Goal: Download file/media

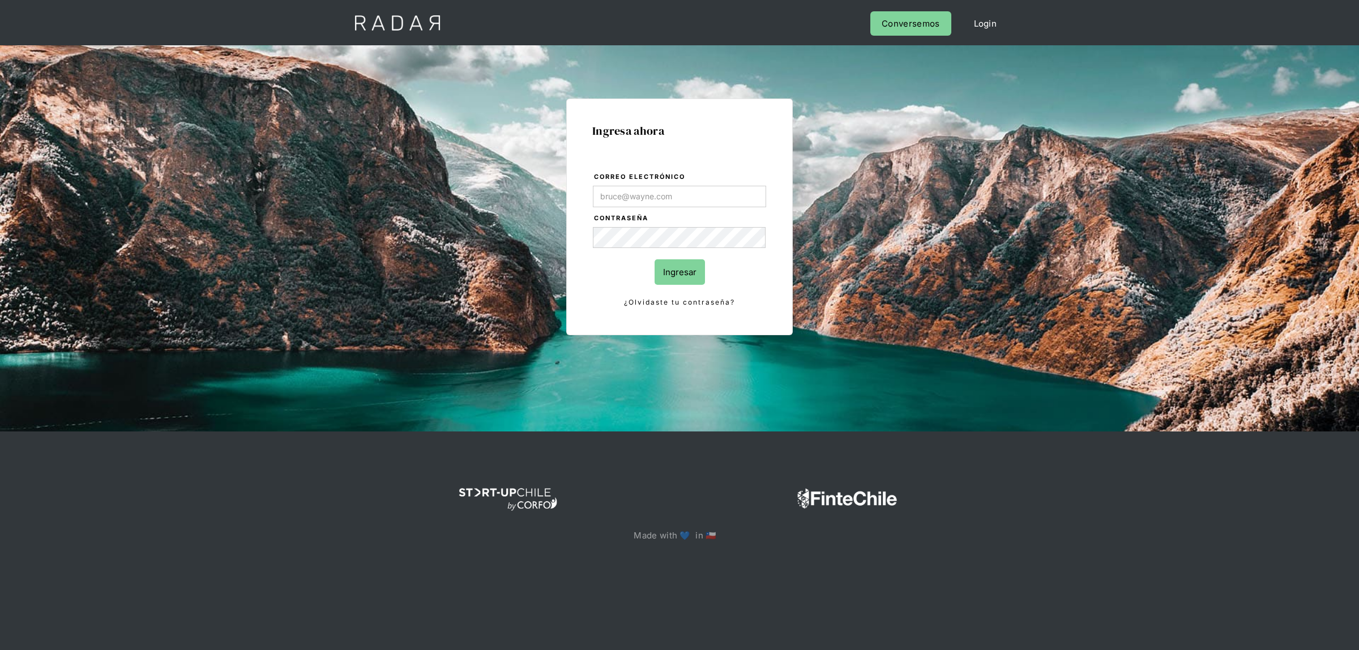
click at [661, 202] on input "Correo electrónico" at bounding box center [679, 197] width 173 height 22
type input "[EMAIL_ADDRESS][DOMAIN_NAME]"
click at [667, 271] on input "Ingresar" at bounding box center [680, 271] width 50 height 25
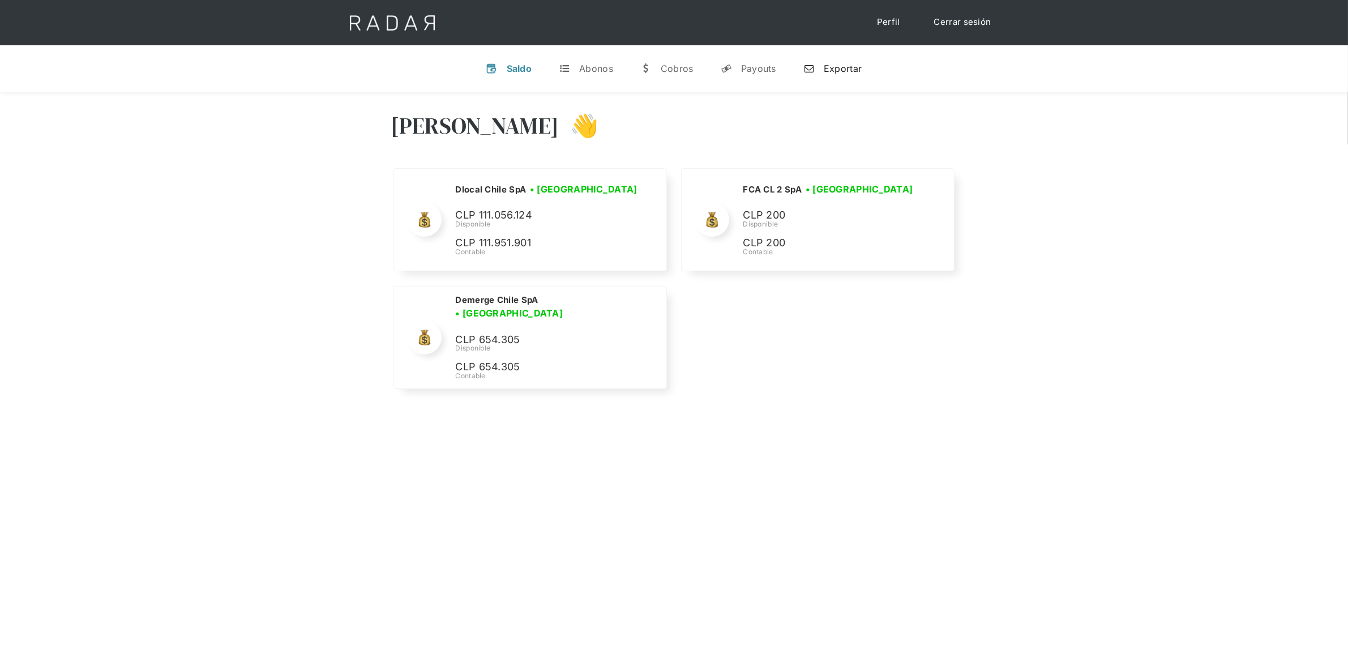
click at [852, 65] on div "Exportar" at bounding box center [843, 68] width 38 height 11
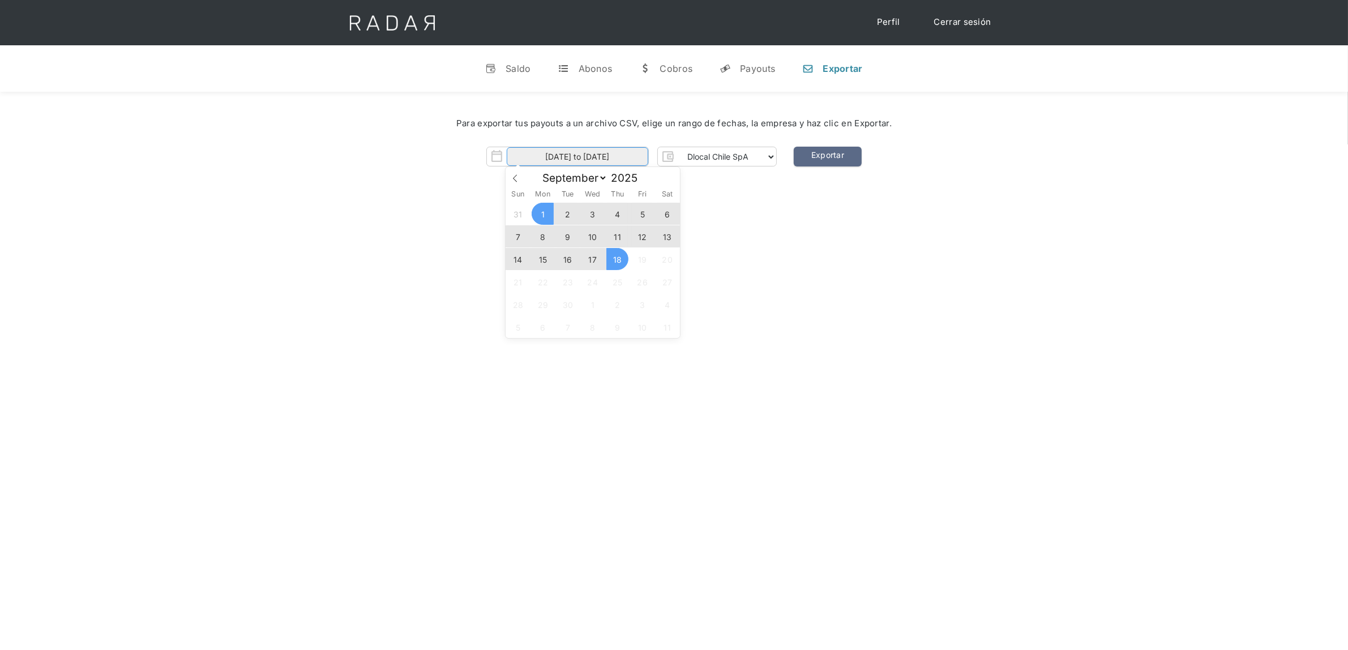
click at [616, 162] on input "[DATE] to [DATE]" at bounding box center [578, 156] width 142 height 19
click at [731, 247] on div "[PERSON_NAME] 👋 Cargando tus cuentas... Nombre de la empresa • [GEOGRAPHIC_DATA…" at bounding box center [674, 417] width 1348 height 650
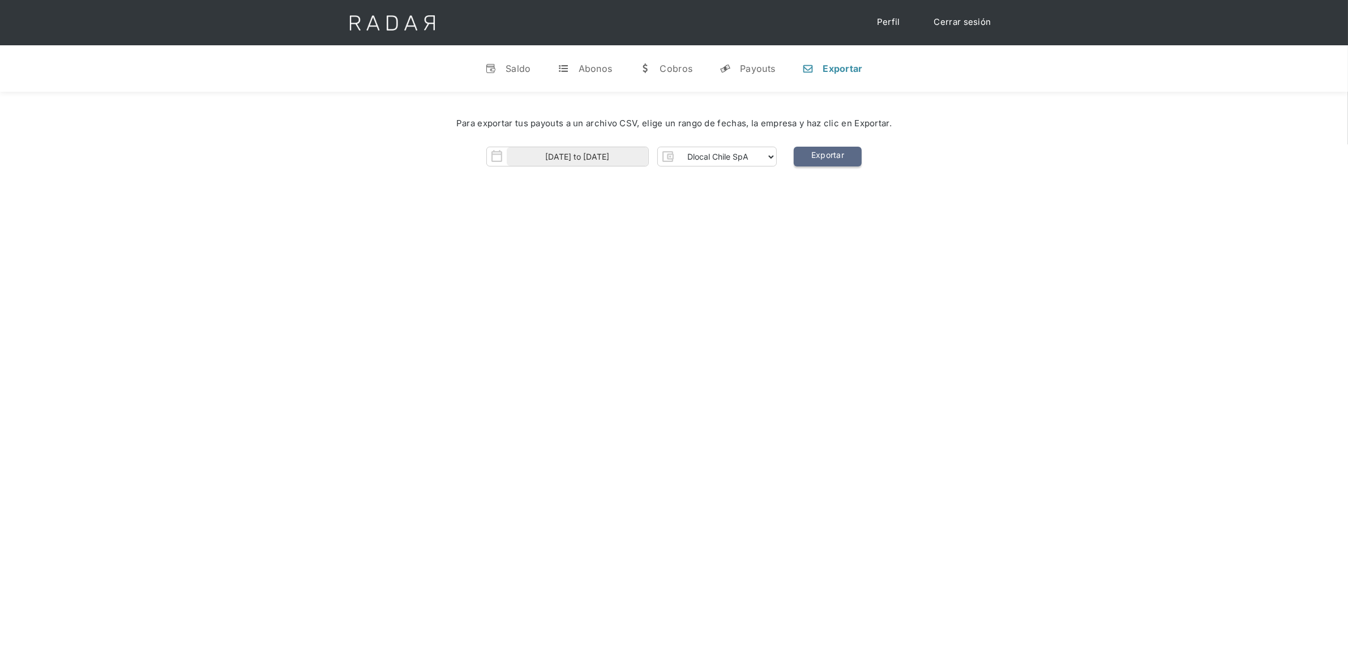
click at [814, 162] on link "Exportar" at bounding box center [828, 157] width 68 height 20
